Goal: Task Accomplishment & Management: Manage account settings

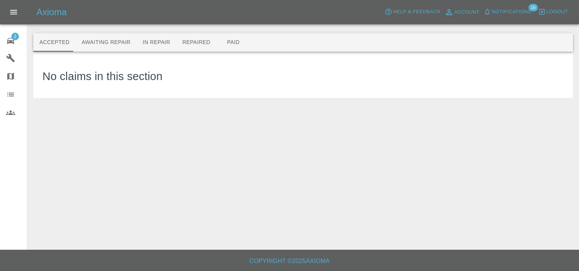
click at [16, 36] on span "2" at bounding box center [15, 37] width 8 height 8
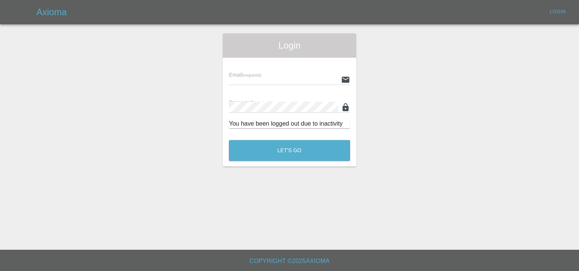
type input "[EMAIL_ADDRESS][DOMAIN_NAME]"
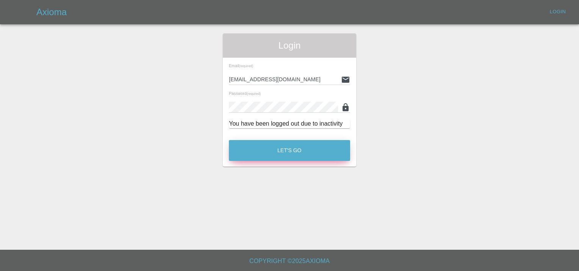
click at [302, 159] on button "Let's Go" at bounding box center [289, 150] width 121 height 21
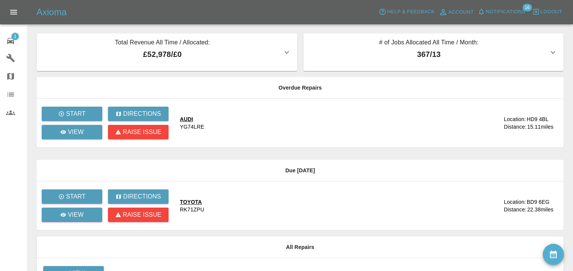
click at [82, 264] on td "View" at bounding box center [70, 273] width 67 height 31
click at [82, 267] on link "View" at bounding box center [73, 273] width 61 height 14
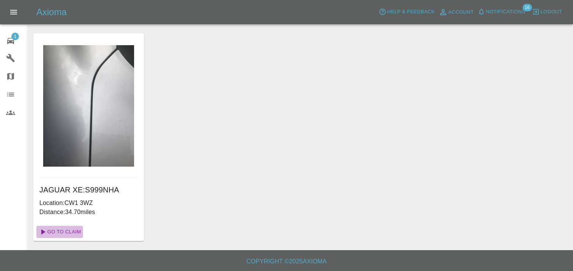
click at [63, 233] on link "Go To Claim" at bounding box center [59, 232] width 47 height 12
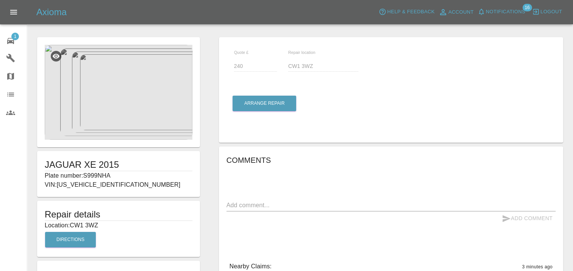
click at [15, 38] on span "1" at bounding box center [15, 37] width 8 height 8
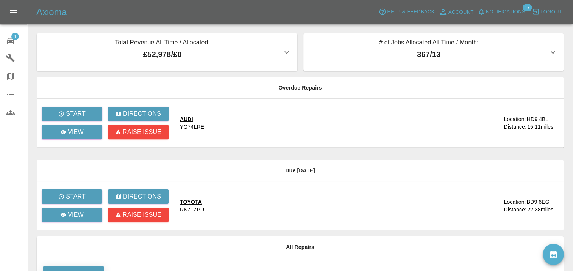
click at [94, 269] on link "View" at bounding box center [73, 273] width 61 height 14
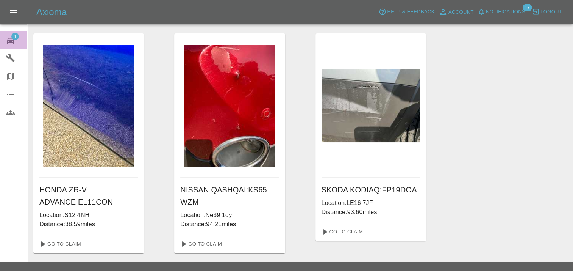
click at [19, 36] on div "1" at bounding box center [16, 39] width 21 height 11
